Goal: Navigation & Orientation: Find specific page/section

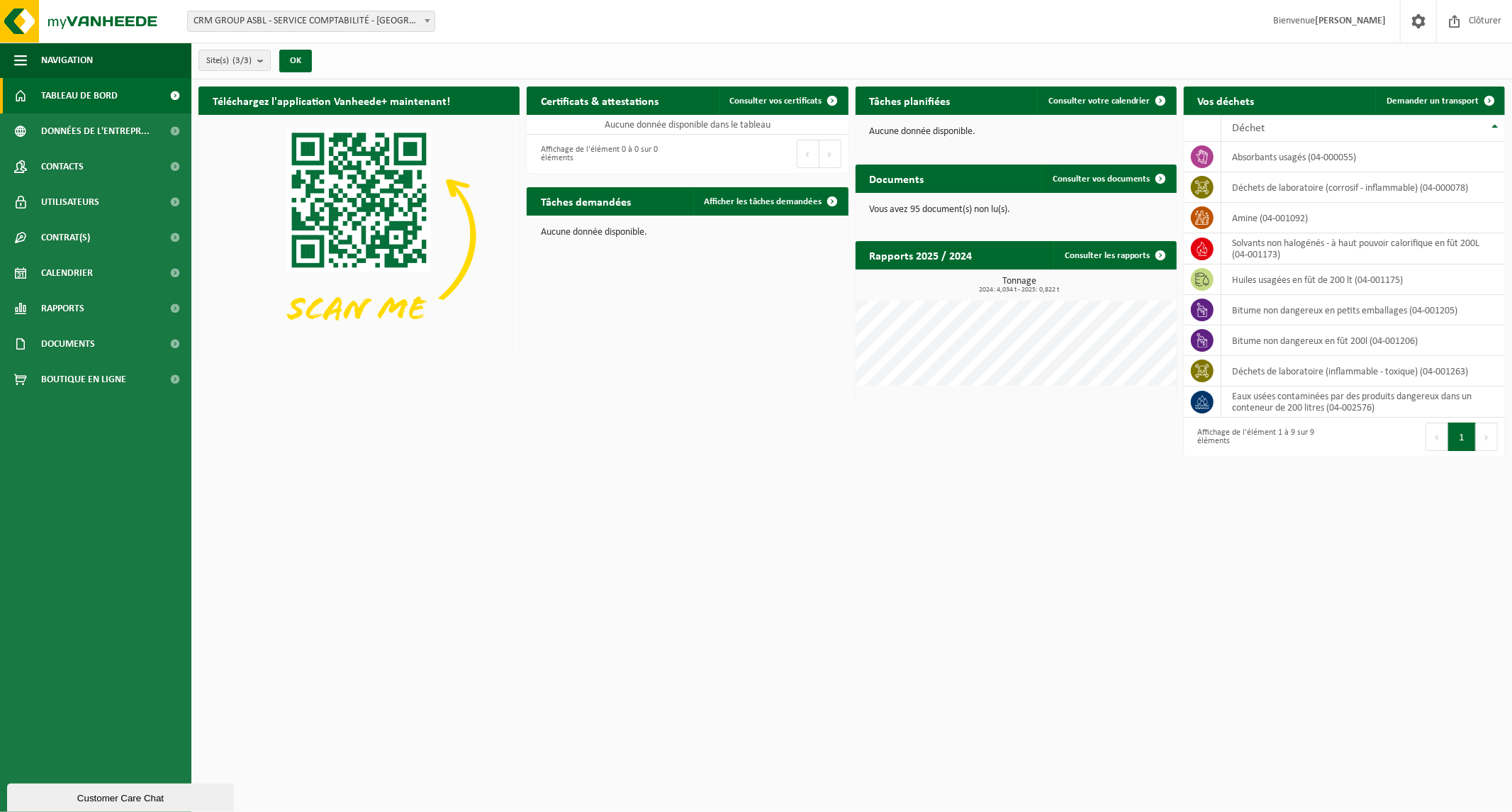
click at [289, 24] on span "CRM GROUP ASBL - SERVICE COMPTABILITÉ - [GEOGRAPHIC_DATA]" at bounding box center [311, 20] width 247 height 20
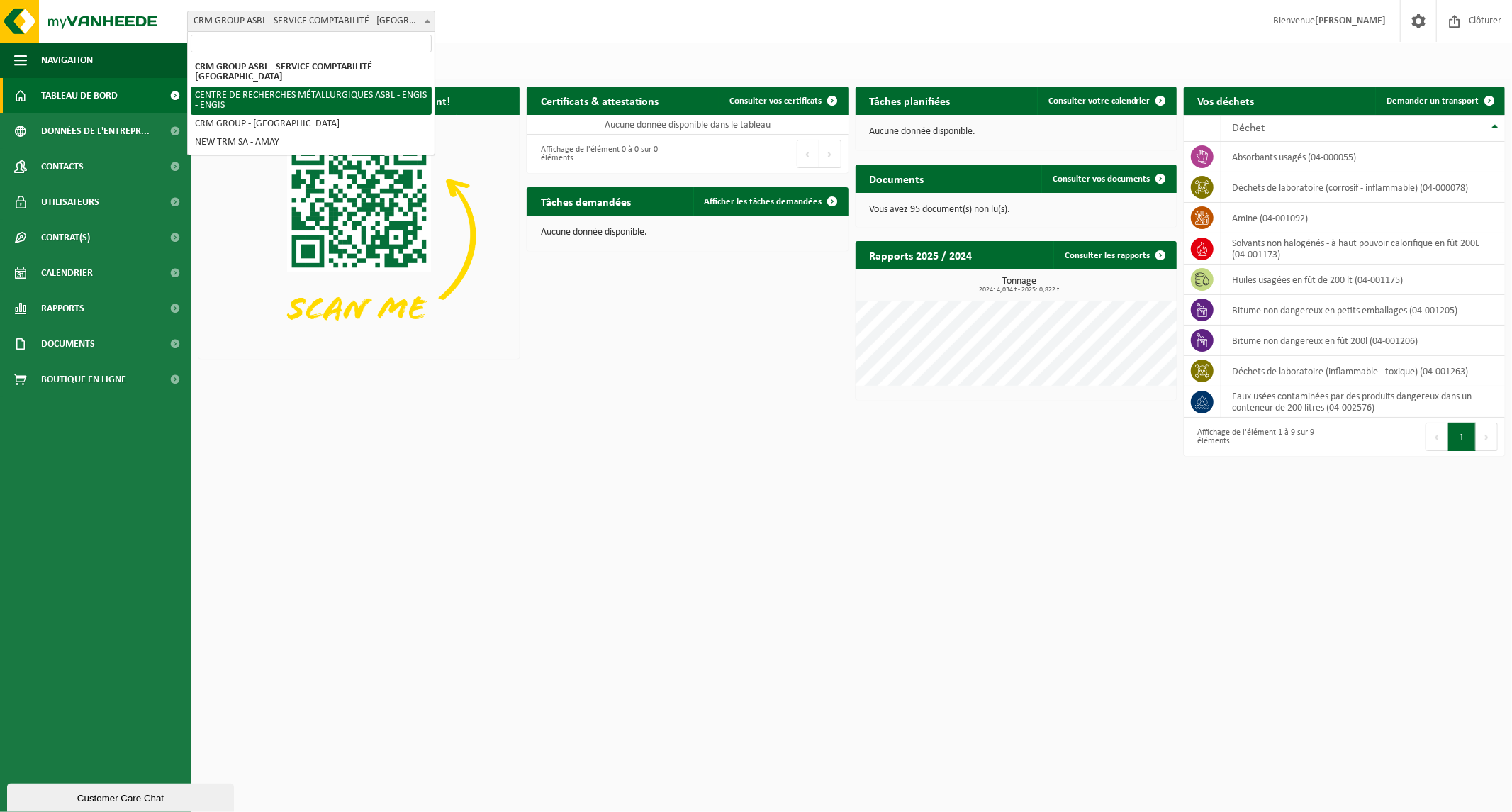
select select "137080"
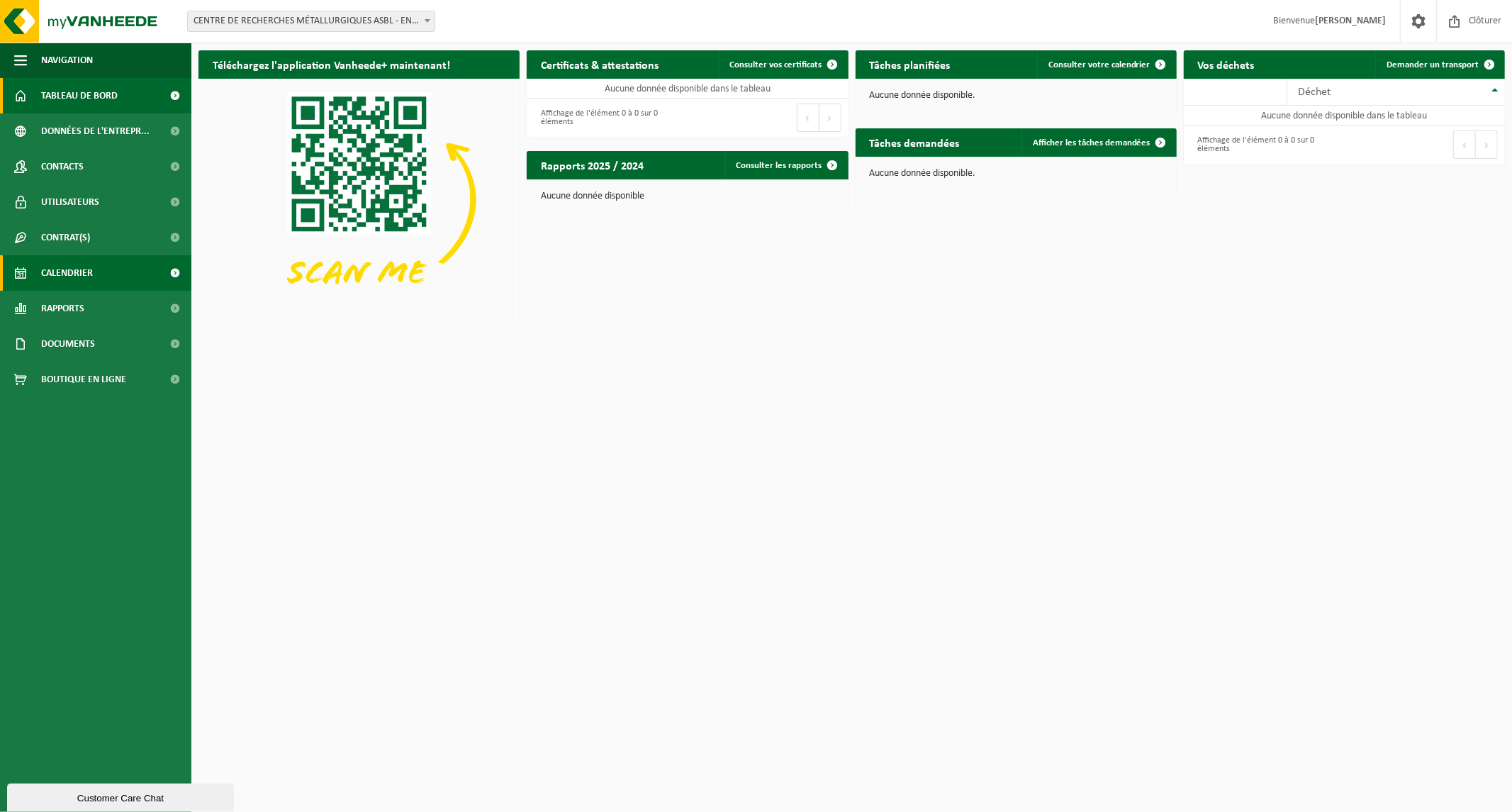
click at [64, 274] on span "Calendrier" at bounding box center [67, 272] width 52 height 35
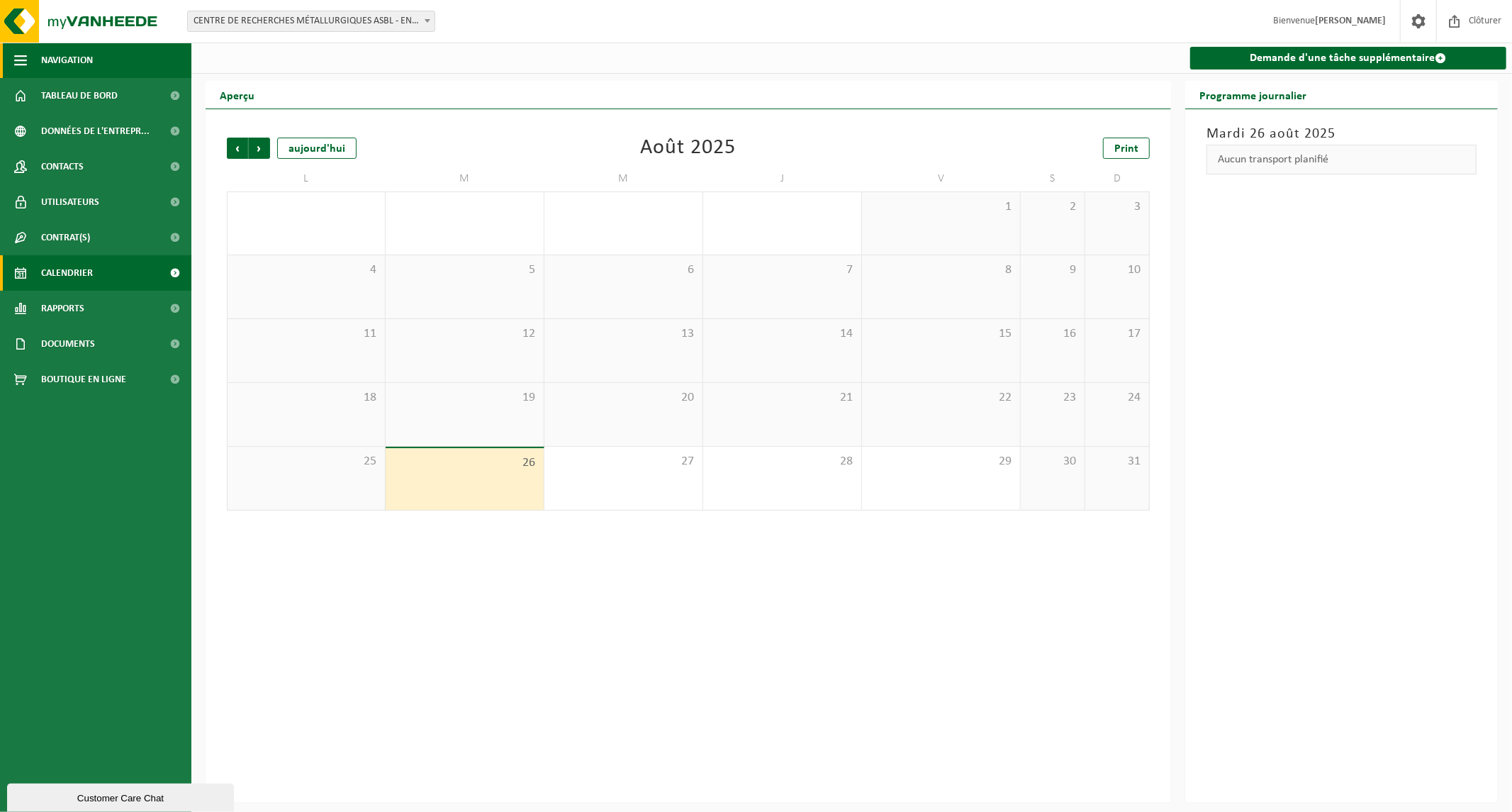
click at [81, 60] on span "Navigation" at bounding box center [67, 60] width 52 height 35
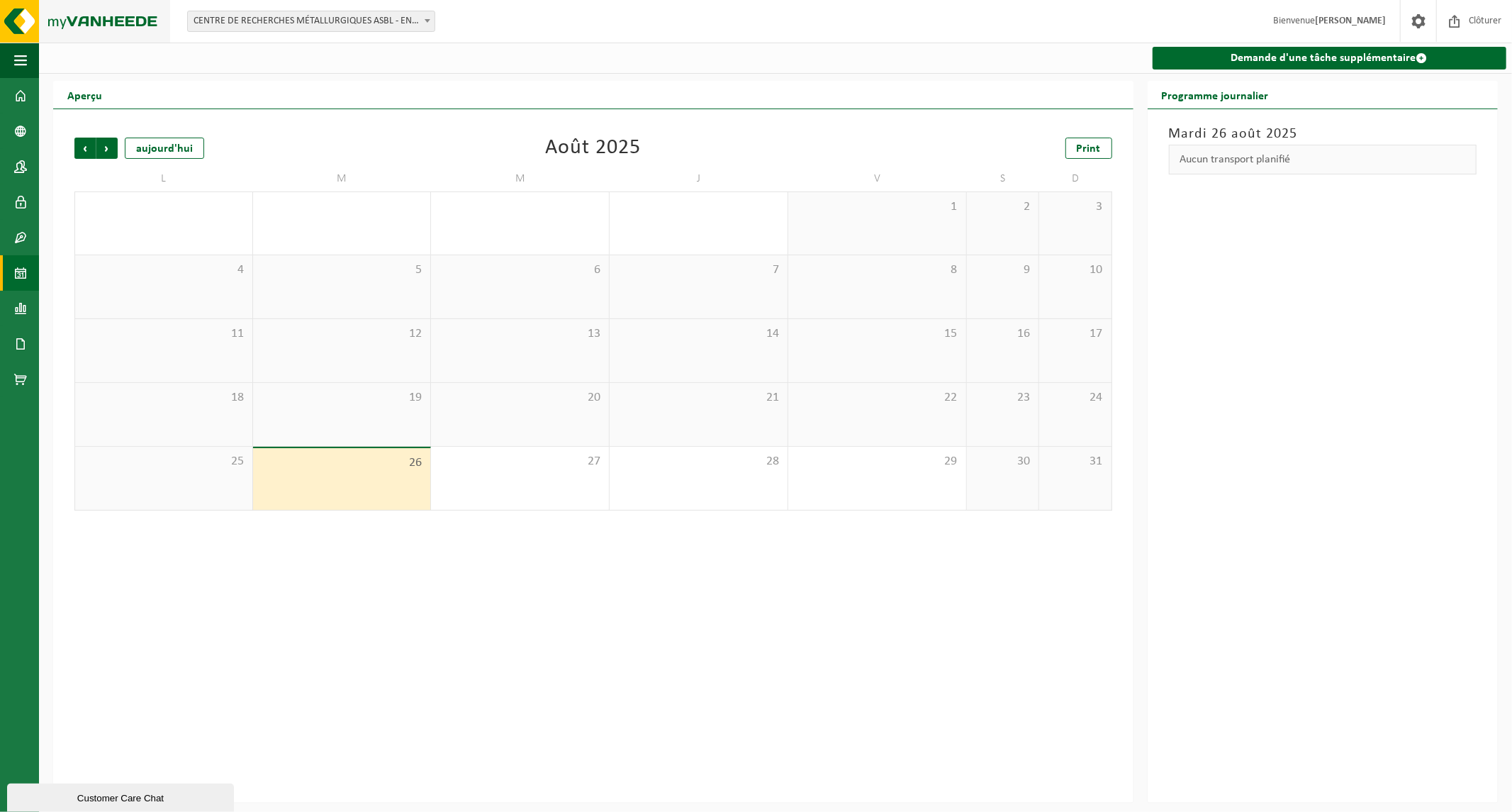
click at [110, 23] on img at bounding box center [85, 21] width 170 height 42
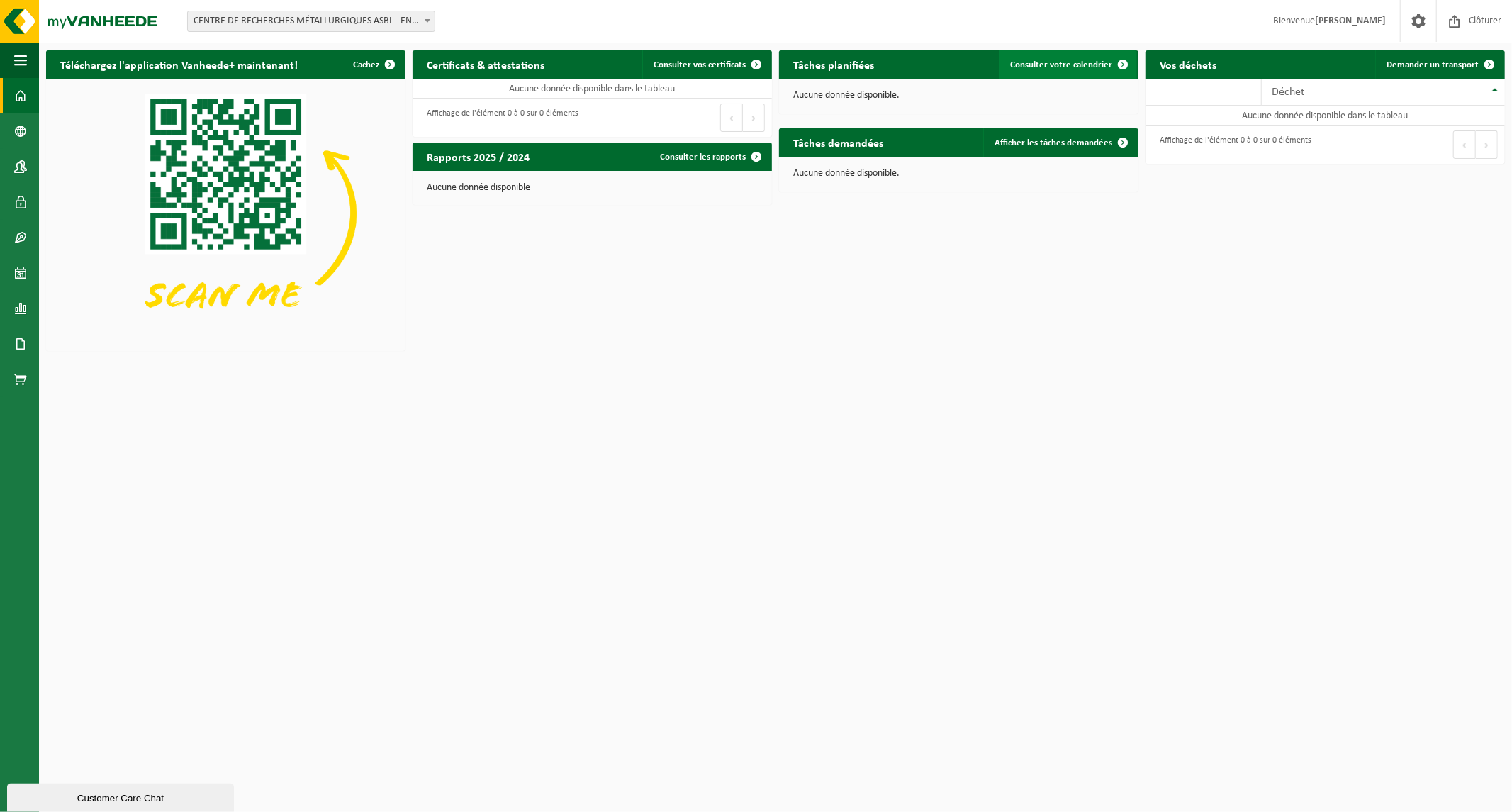
click at [1078, 64] on span "Consulter votre calendrier" at bounding box center [1061, 65] width 102 height 9
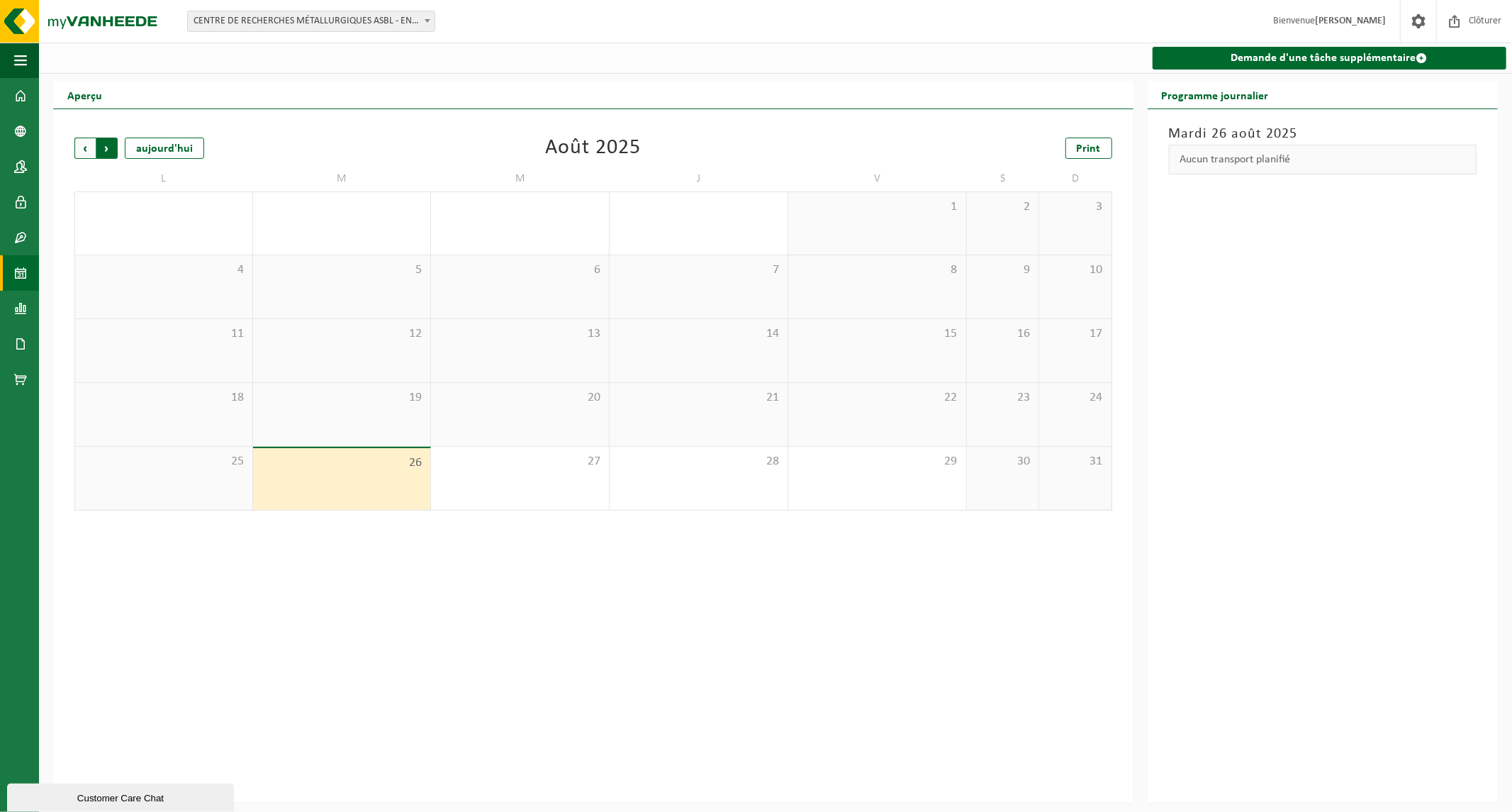
click at [81, 145] on span "Précédent" at bounding box center [85, 148] width 21 height 21
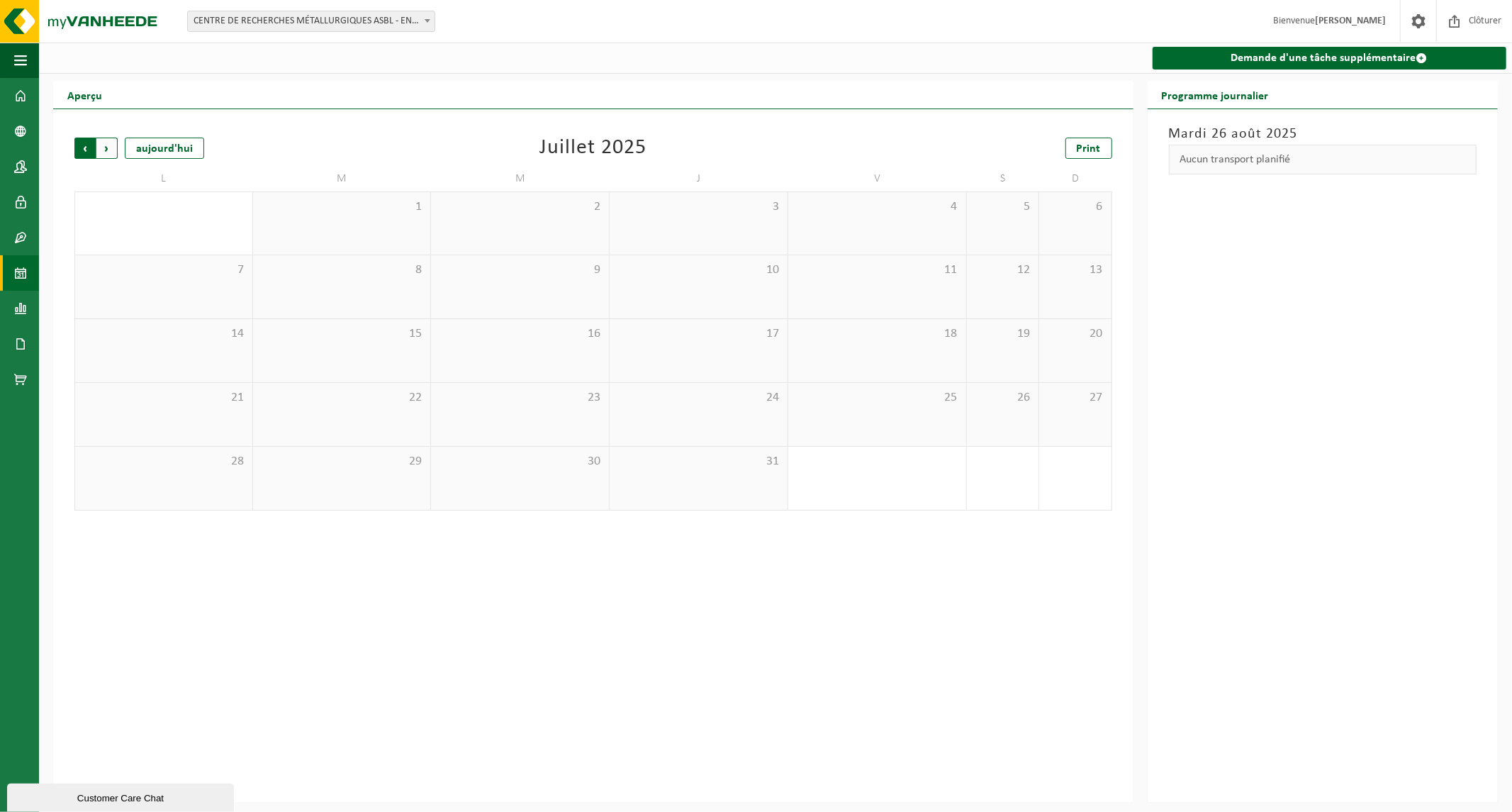
click at [109, 146] on span "Suivant" at bounding box center [106, 148] width 21 height 21
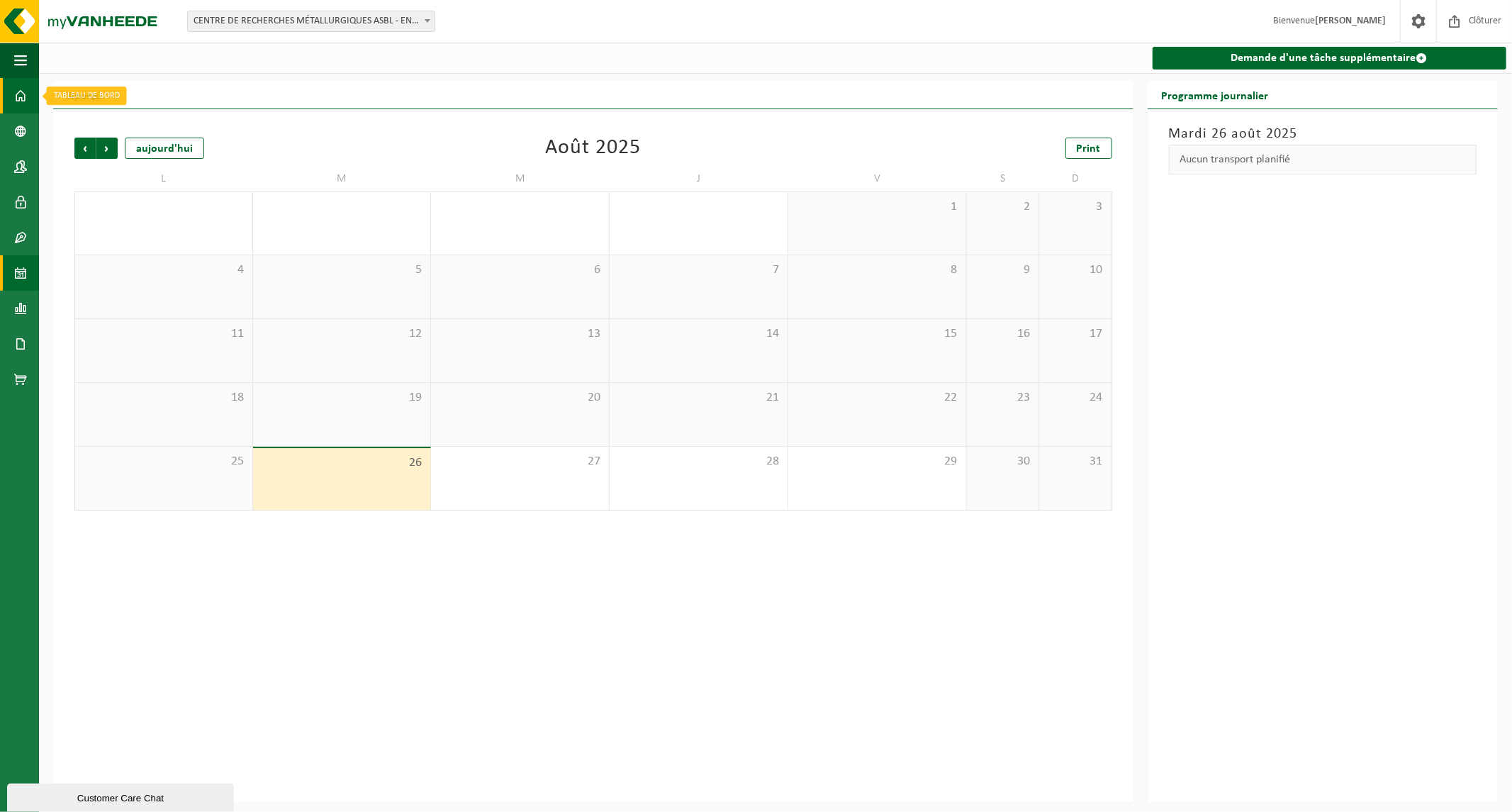
click at [14, 92] on span at bounding box center [20, 96] width 13 height 35
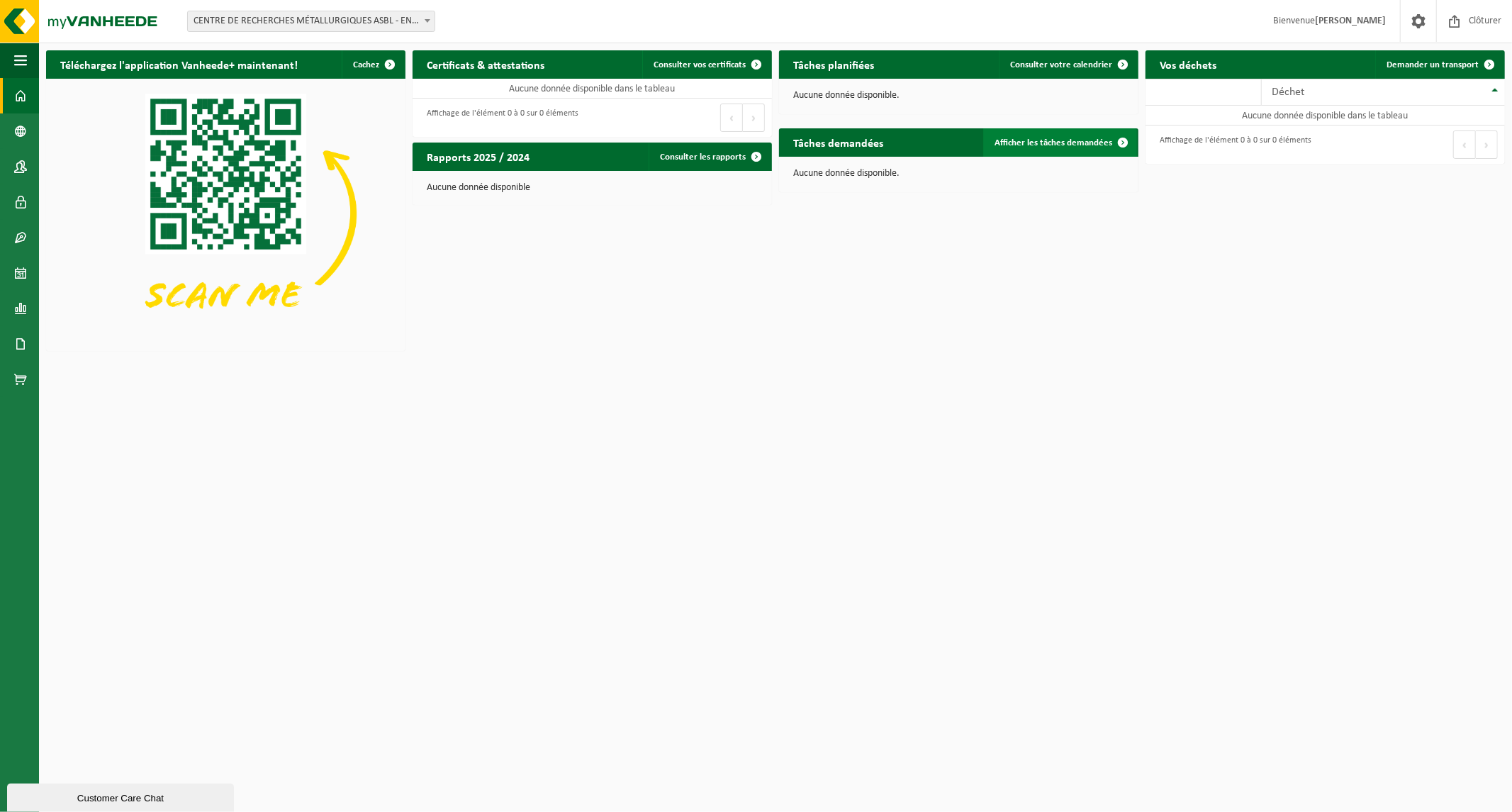
click at [1057, 146] on span "Afficher les tâches demandées" at bounding box center [1053, 143] width 117 height 9
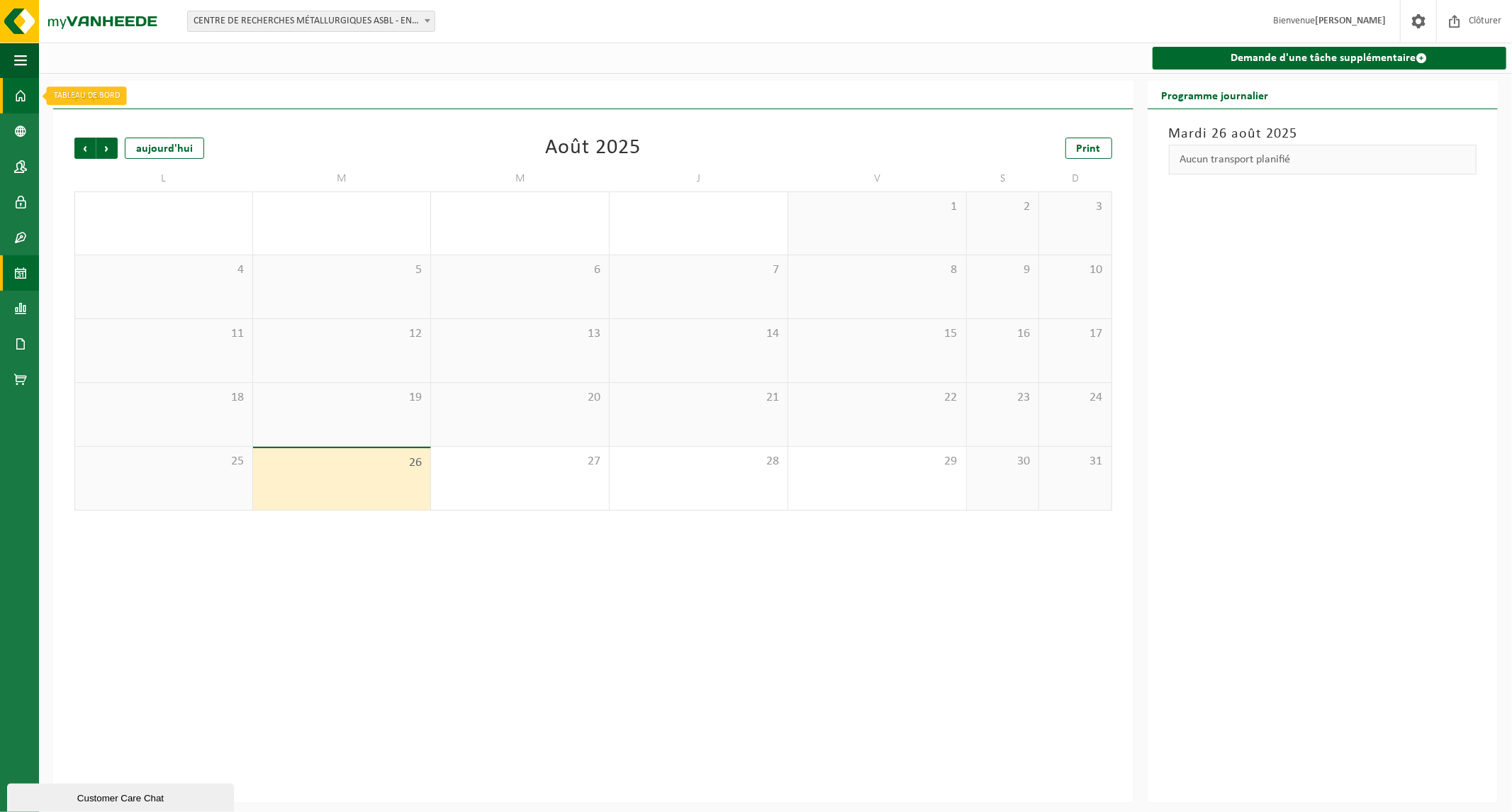
click at [14, 91] on span at bounding box center [20, 96] width 13 height 35
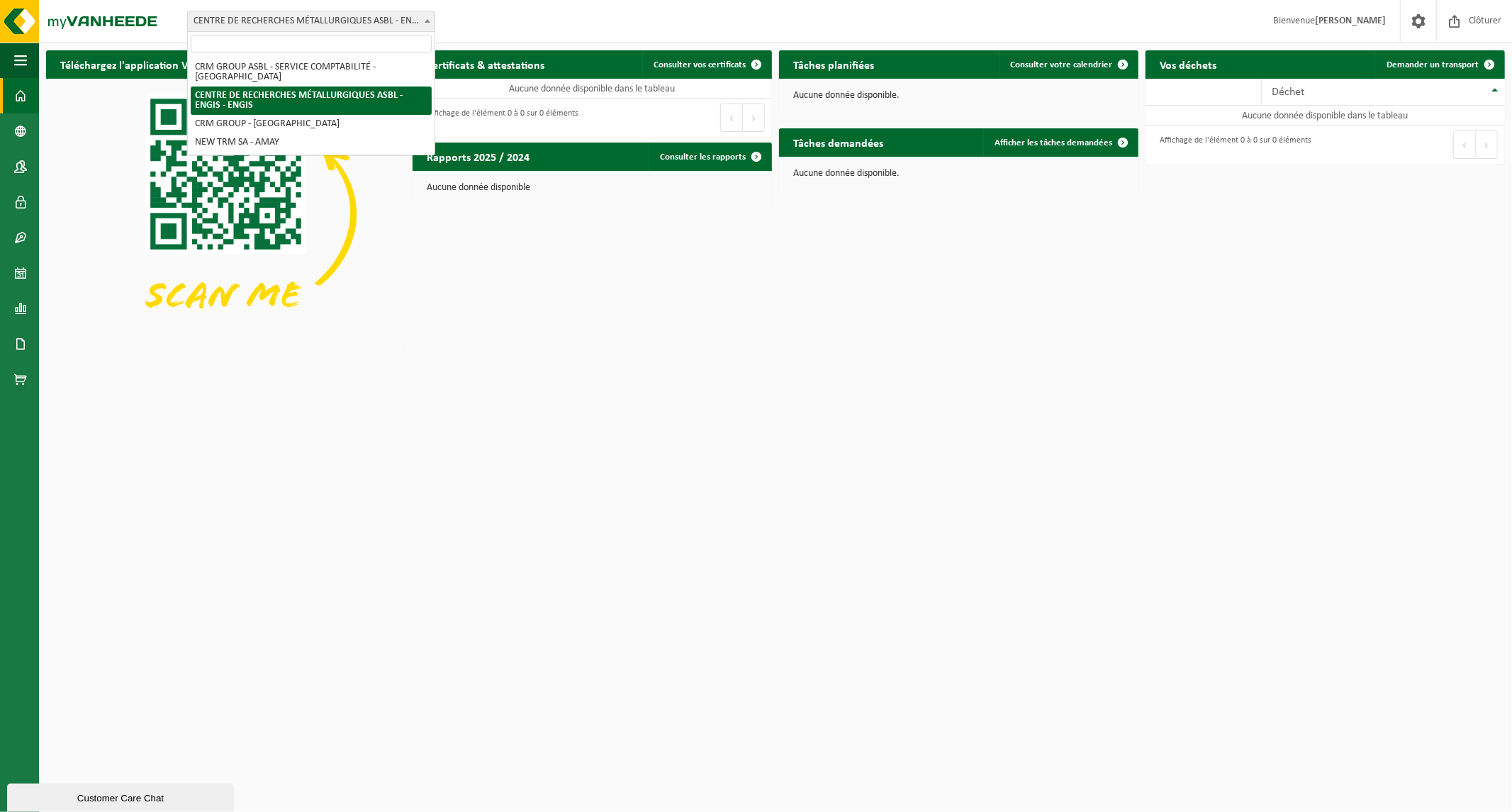
click at [353, 12] on span "CENTRE DE RECHERCHES MÉTALLURGIQUES ASBL - ENGIS - ENGIS" at bounding box center [311, 20] width 247 height 20
select select "6242"
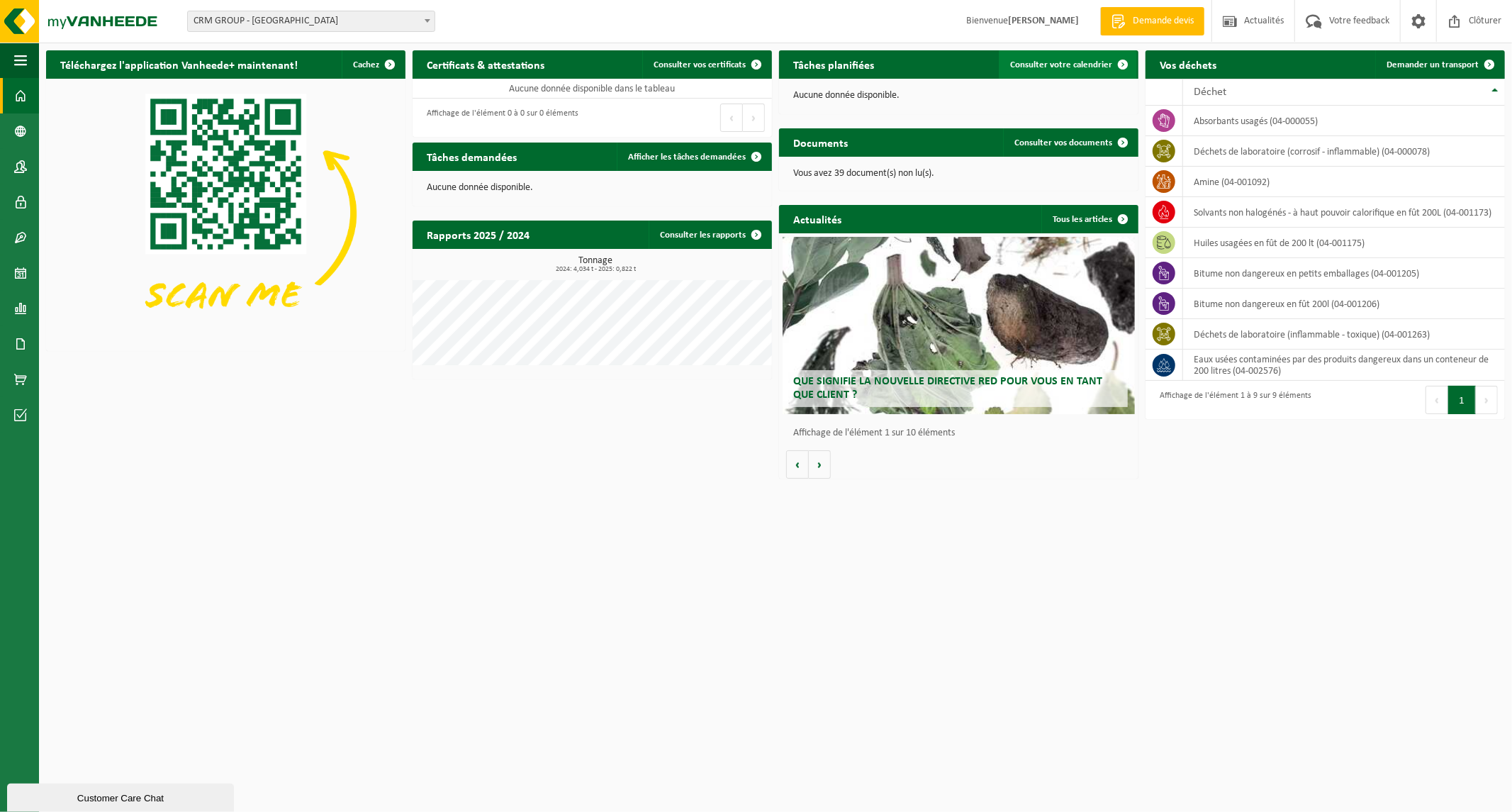
click at [1038, 69] on span "Consulter votre calendrier" at bounding box center [1061, 65] width 102 height 9
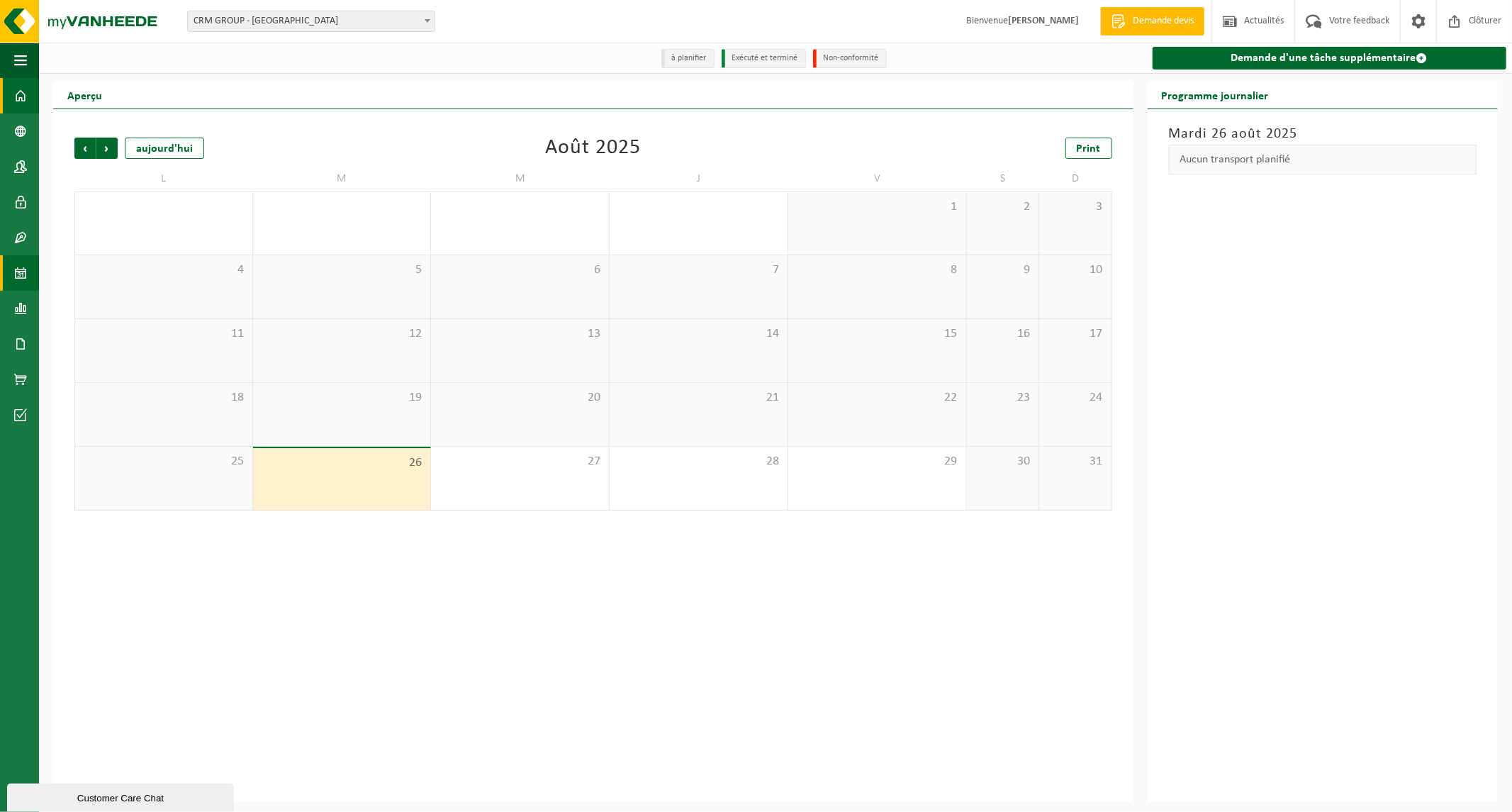
click at [20, 90] on span at bounding box center [20, 96] width 13 height 35
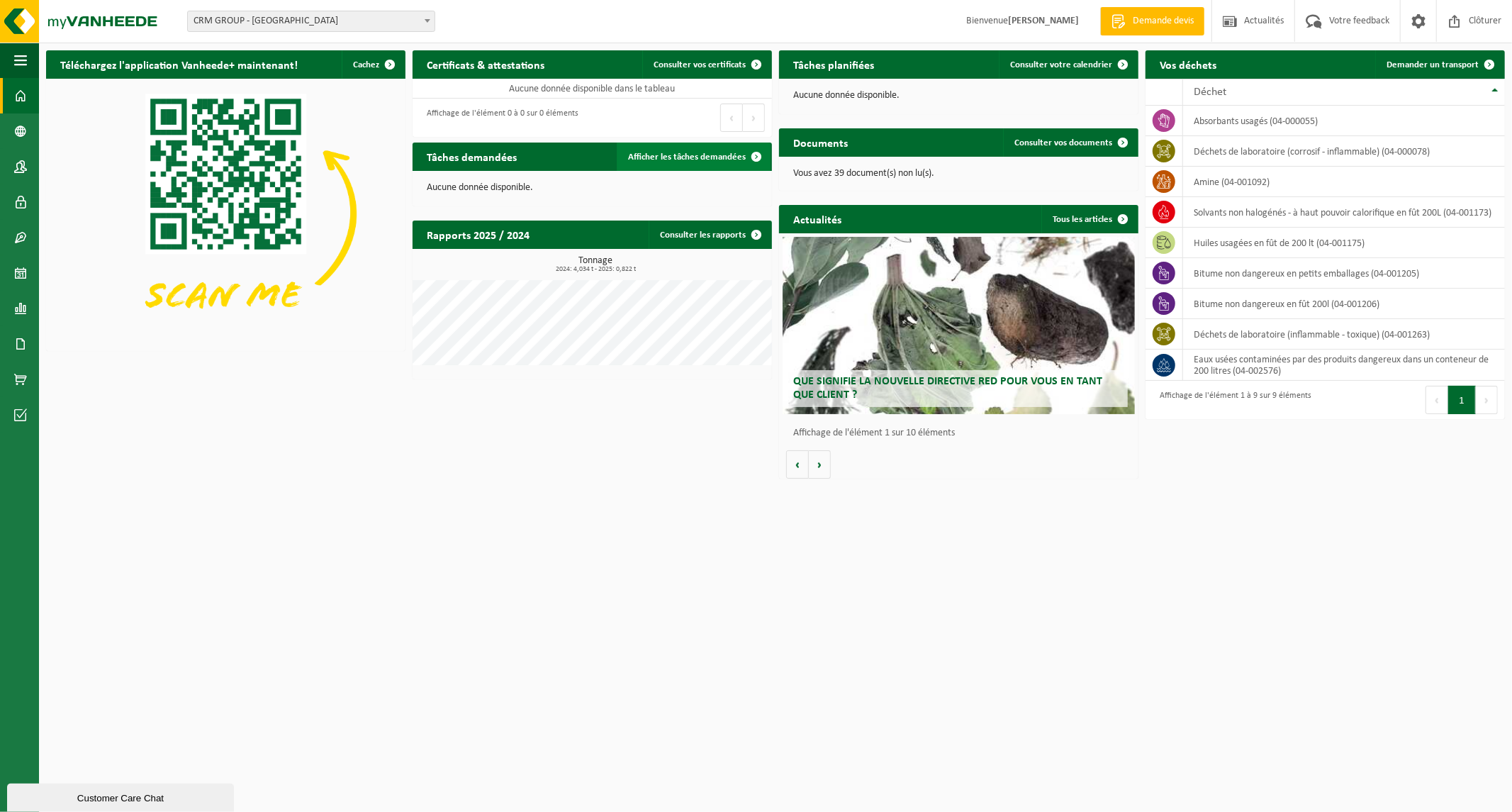
click at [671, 149] on link "Afficher les tâches demandées" at bounding box center [693, 157] width 154 height 28
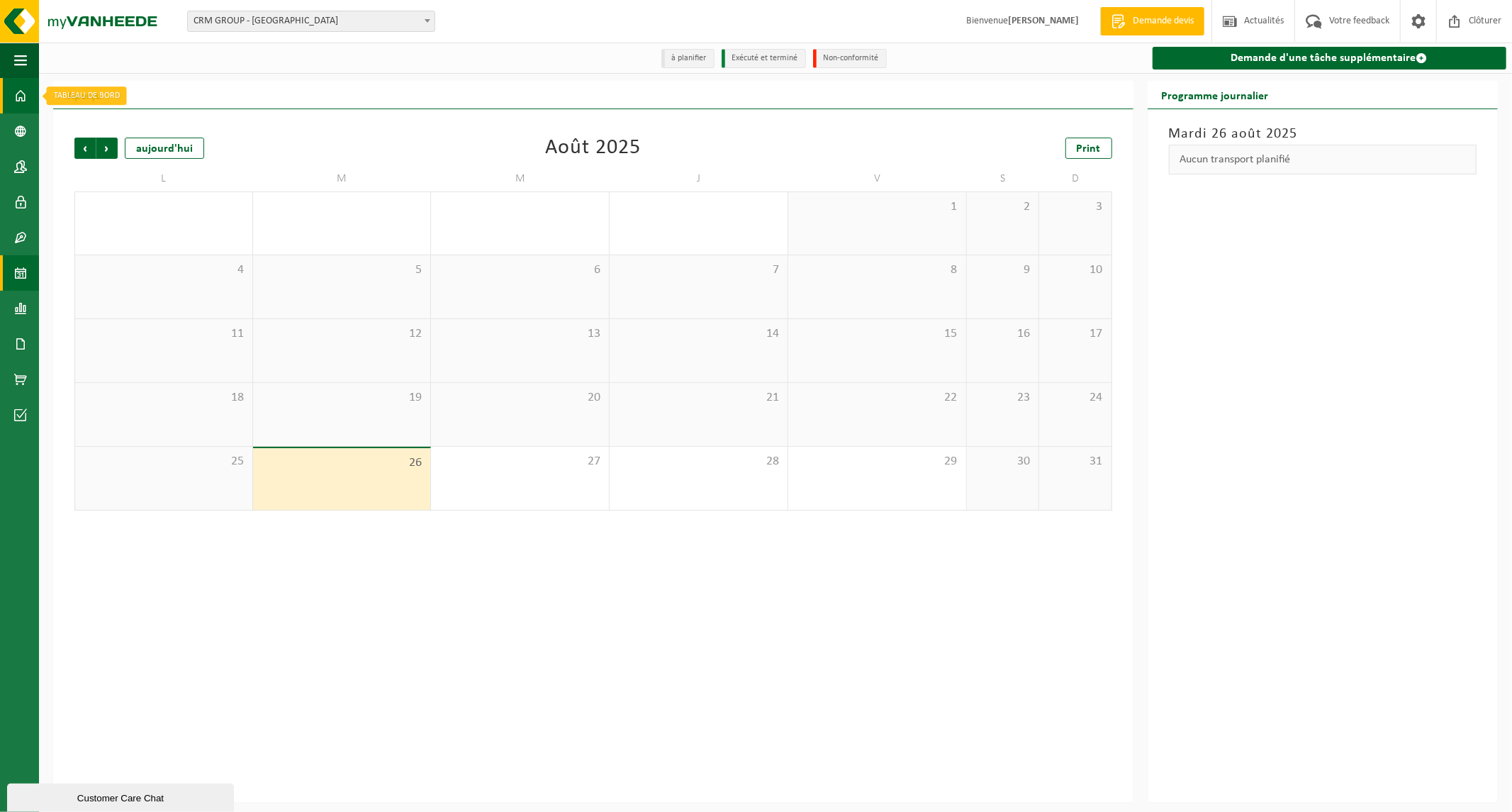
click at [23, 94] on span at bounding box center [20, 96] width 13 height 35
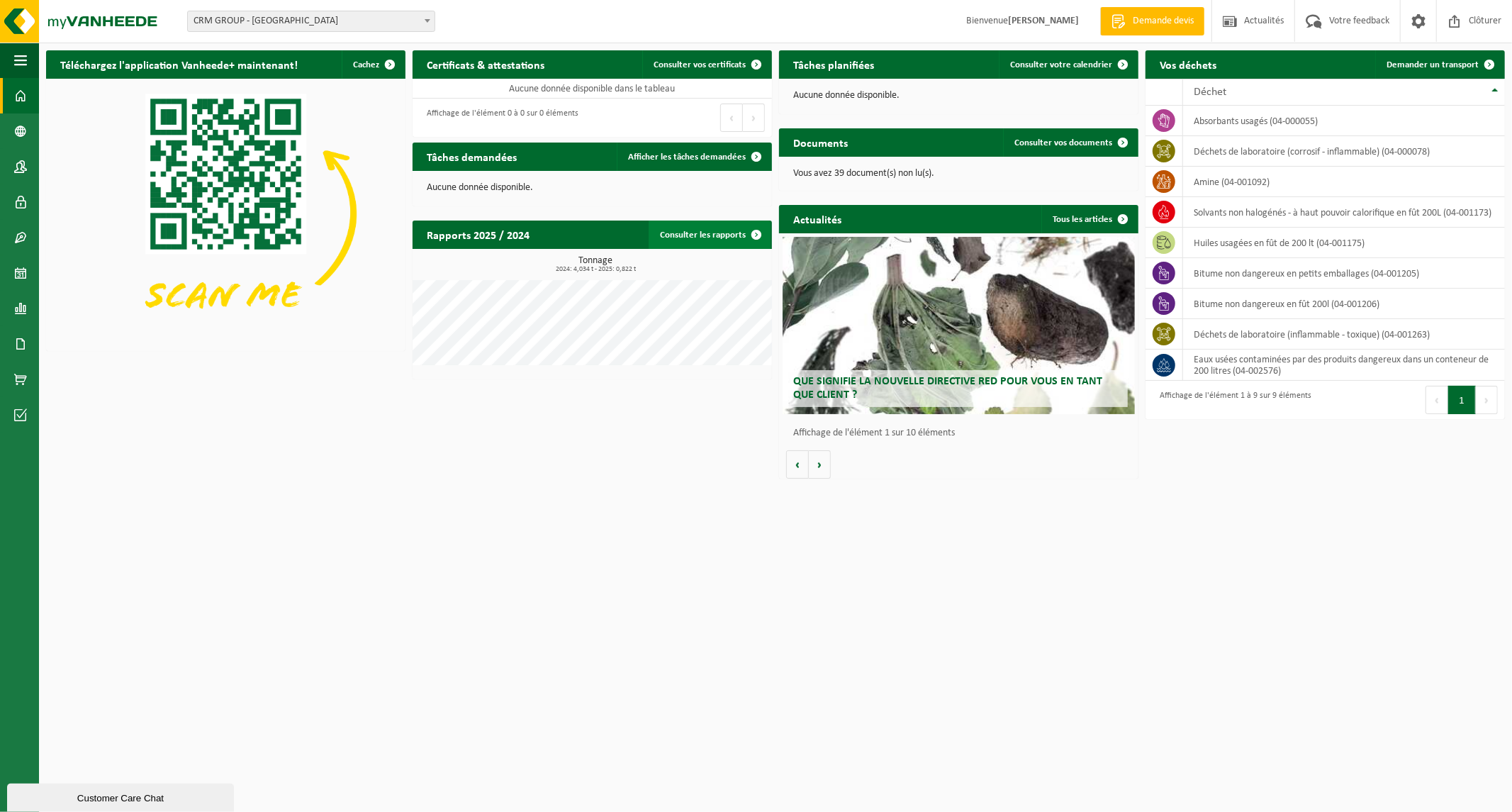
click at [715, 236] on link "Consulter les rapports" at bounding box center [710, 235] width 122 height 28
click at [1071, 56] on link "Consulter votre calendrier" at bounding box center [1067, 64] width 139 height 28
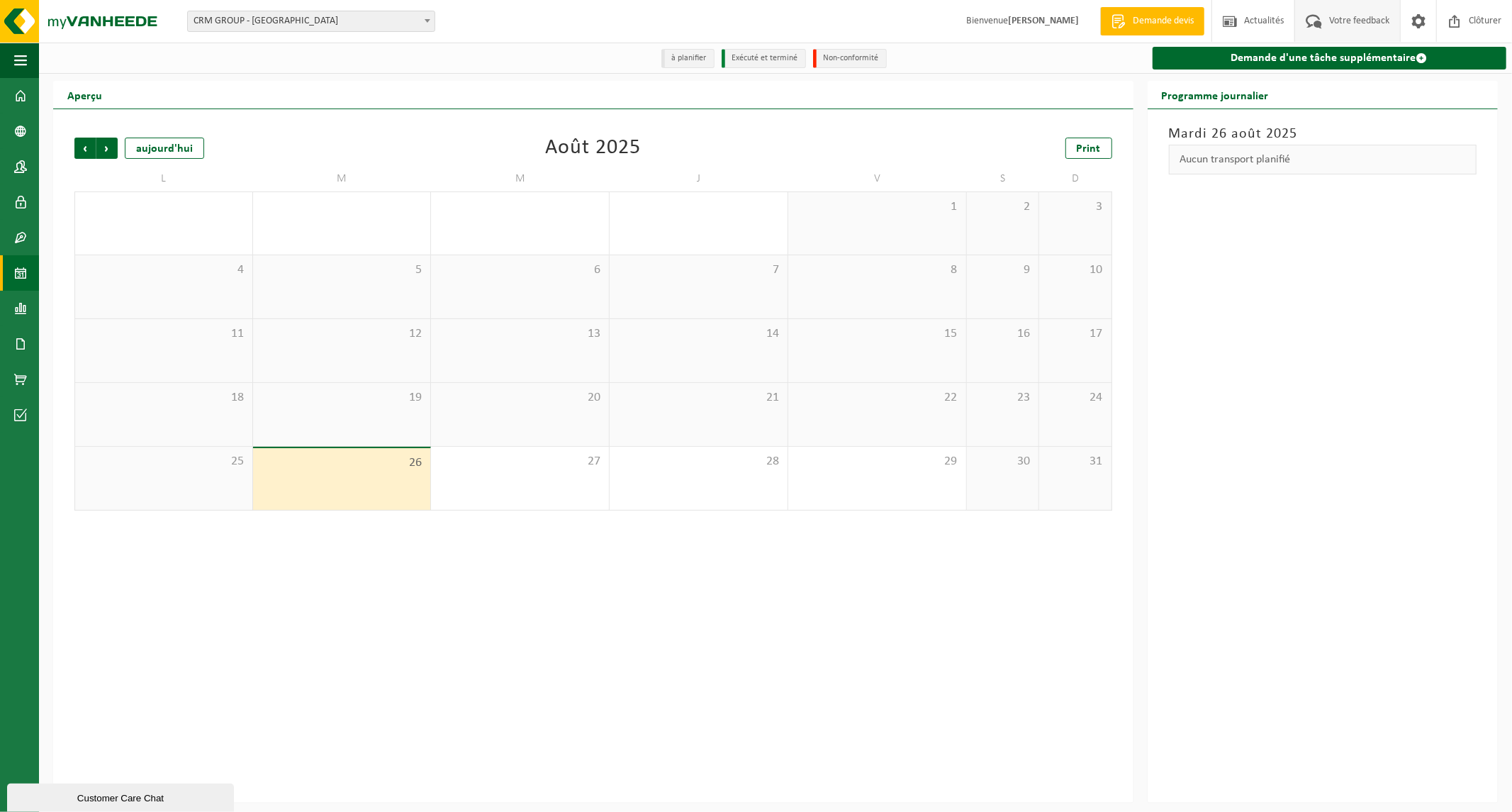
click at [1365, 19] on span "Votre feedback" at bounding box center [1359, 20] width 67 height 42
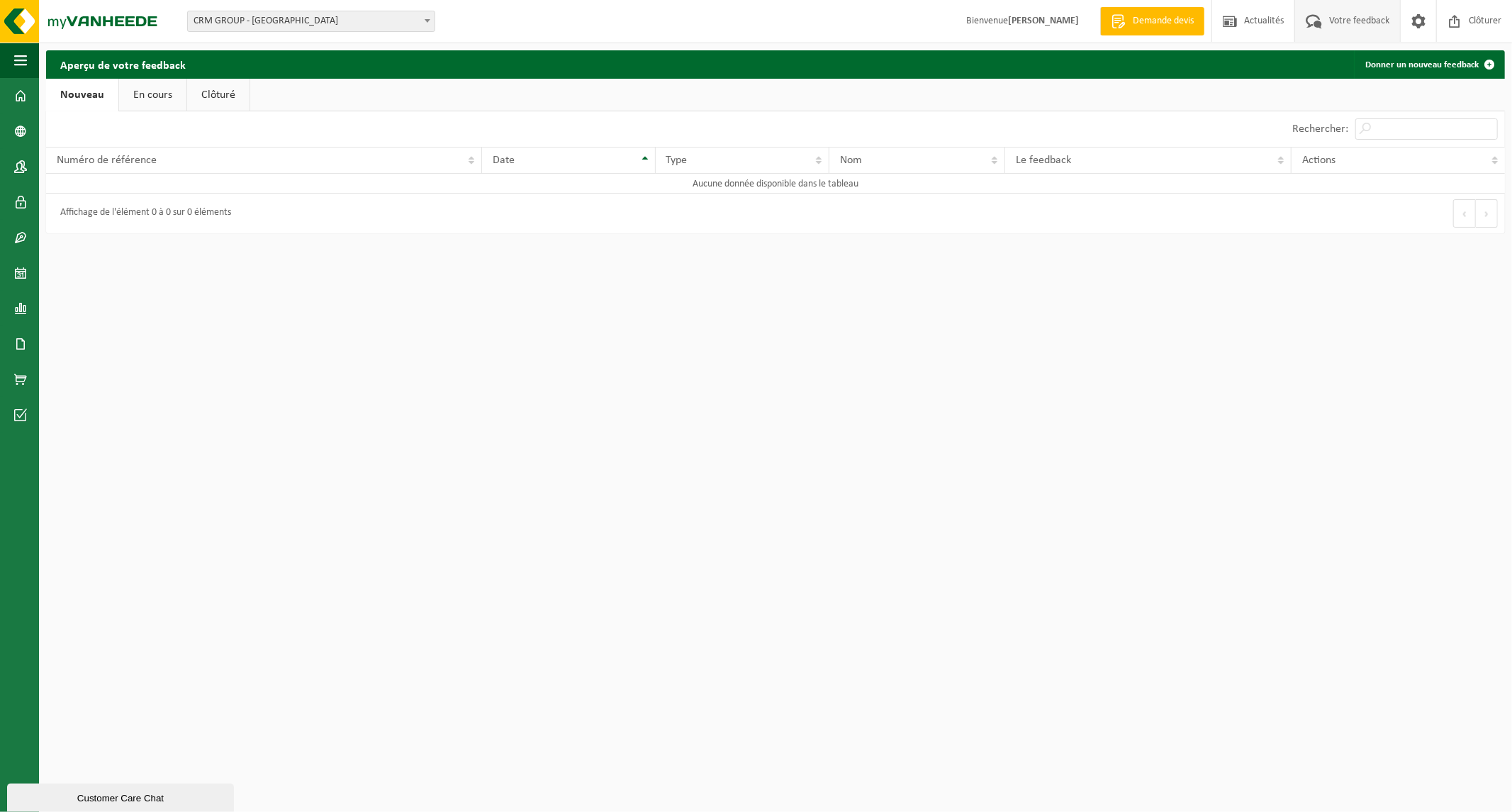
click at [167, 97] on link "En cours" at bounding box center [153, 96] width 67 height 33
click at [221, 101] on link "Clôturé" at bounding box center [217, 96] width 63 height 33
click at [97, 94] on link "Nouveau" at bounding box center [81, 96] width 69 height 33
click at [19, 97] on span at bounding box center [20, 96] width 13 height 35
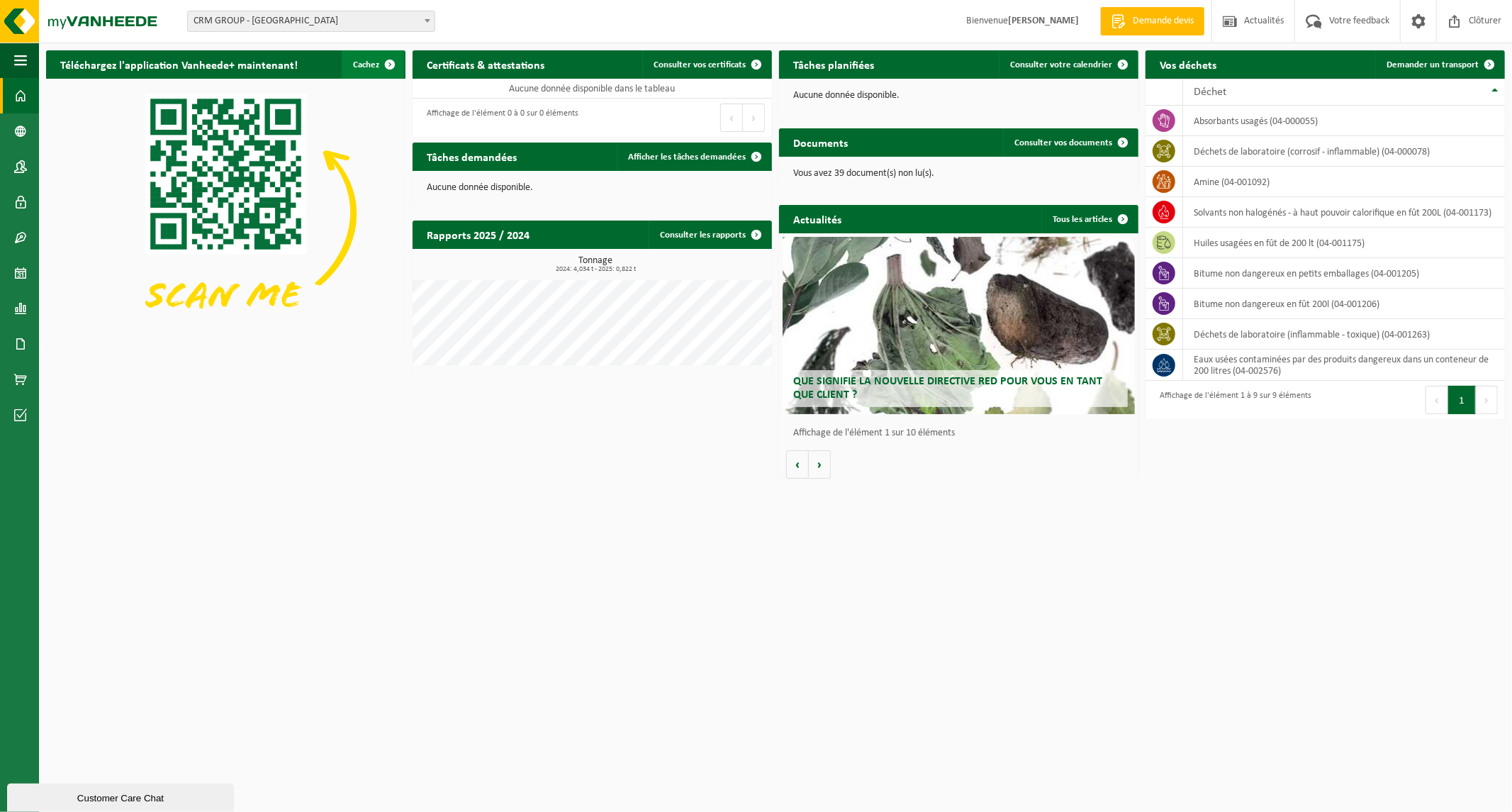
click at [369, 63] on span "Cachez" at bounding box center [366, 65] width 27 height 9
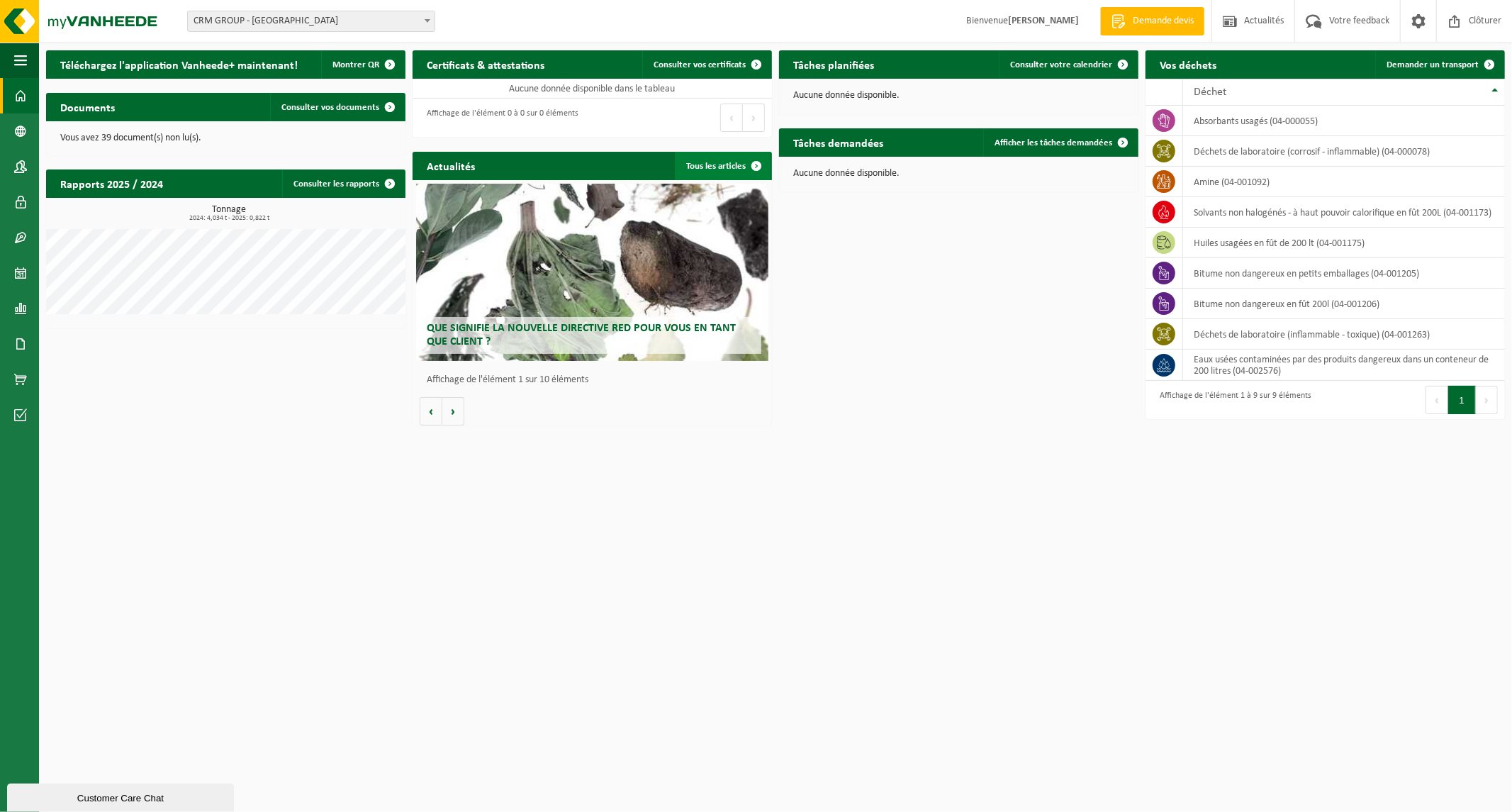
click at [758, 167] on span at bounding box center [756, 166] width 28 height 28
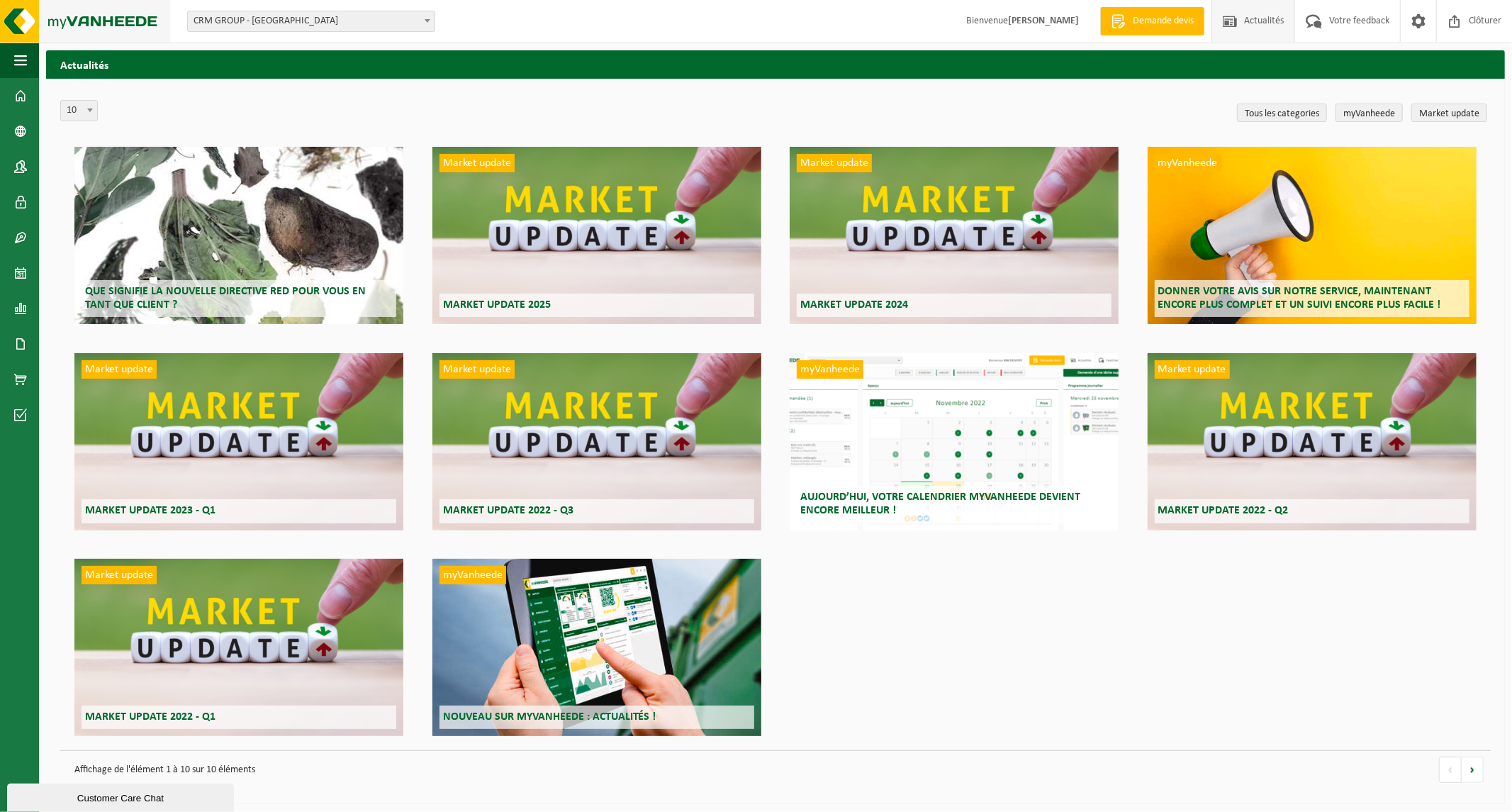
click at [125, 24] on img at bounding box center [85, 21] width 170 height 42
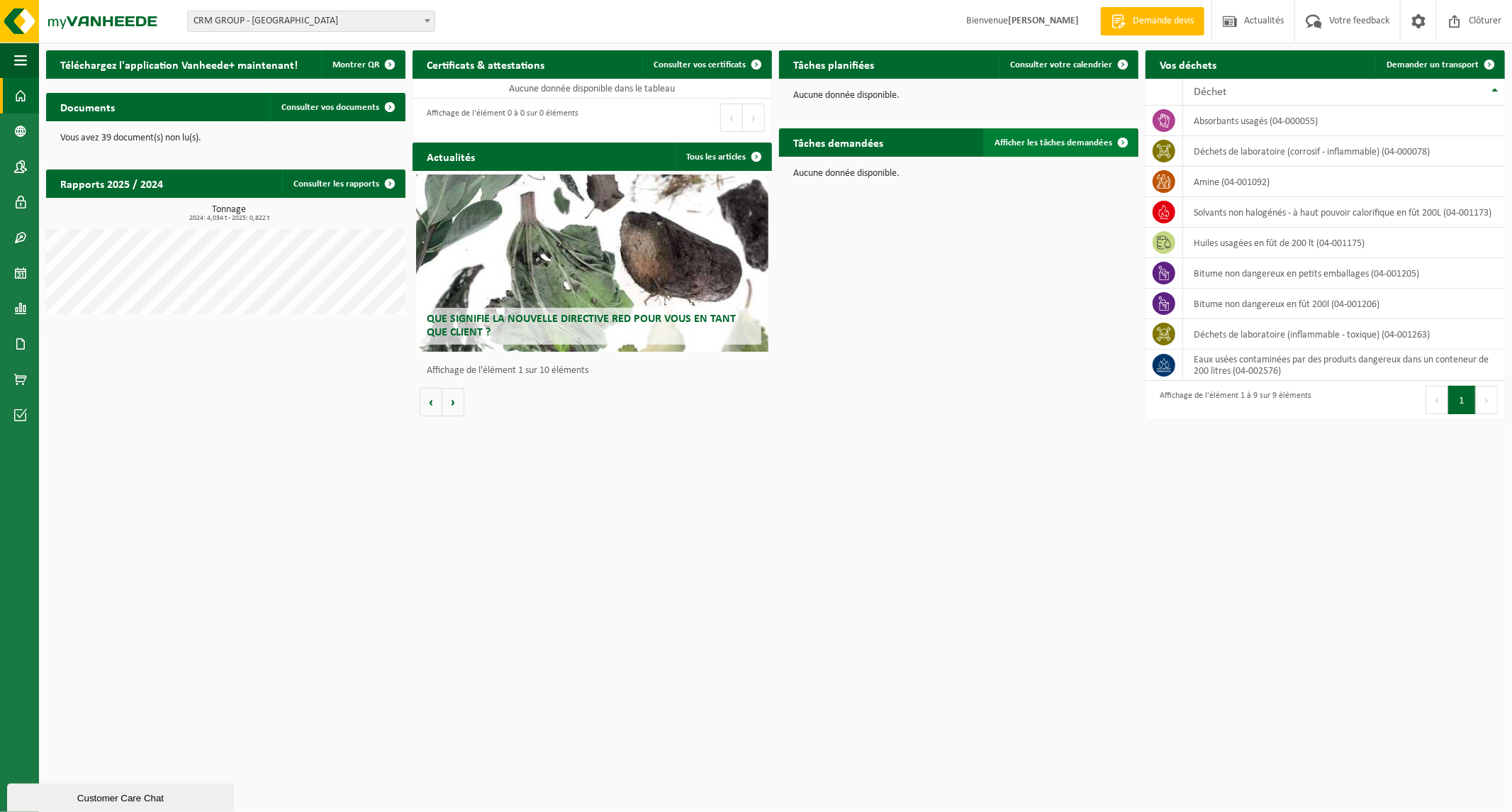
click at [1032, 136] on link "Afficher les tâches demandées" at bounding box center [1060, 143] width 154 height 28
